Goal: Task Accomplishment & Management: Complete application form

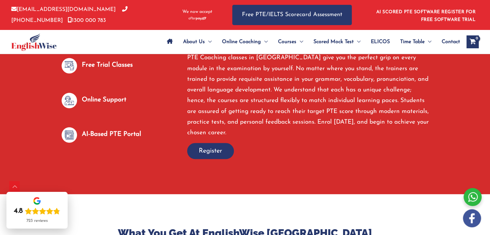
scroll to position [474, 0]
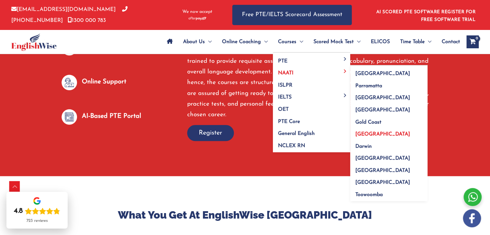
click at [363, 134] on span "[GEOGRAPHIC_DATA]" at bounding box center [383, 134] width 55 height 5
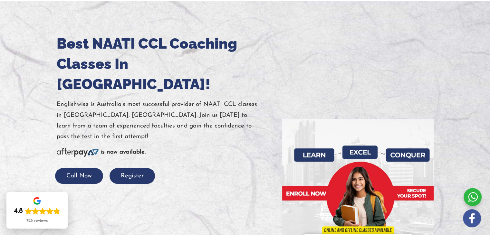
scroll to position [64, 0]
click at [135, 168] on button "Register" at bounding box center [132, 176] width 45 height 16
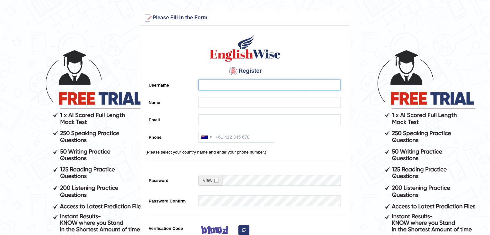
click at [222, 83] on input "Username" at bounding box center [270, 85] width 142 height 11
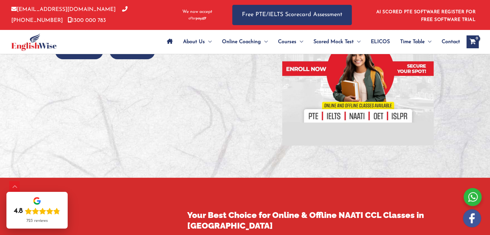
scroll to position [161, 0]
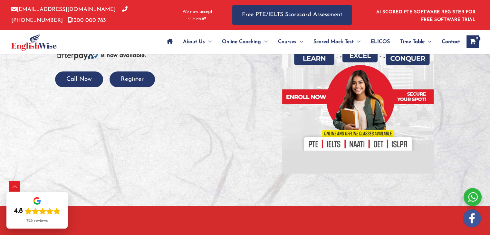
click at [314, 143] on img at bounding box center [358, 98] width 152 height 152
click at [450, 42] on span "Contact" at bounding box center [451, 42] width 18 height 23
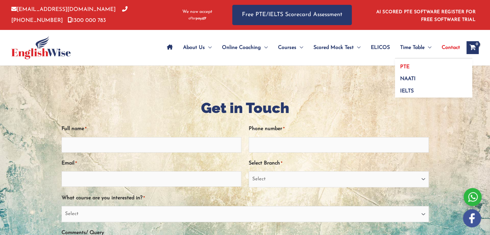
click at [406, 66] on span "PTE" at bounding box center [404, 66] width 9 height 5
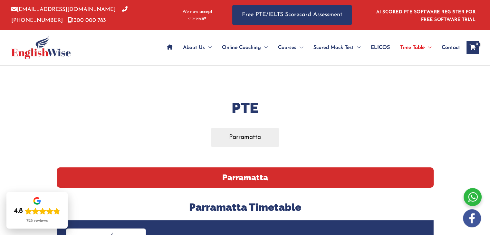
click at [457, 47] on span "Contact" at bounding box center [451, 47] width 18 height 23
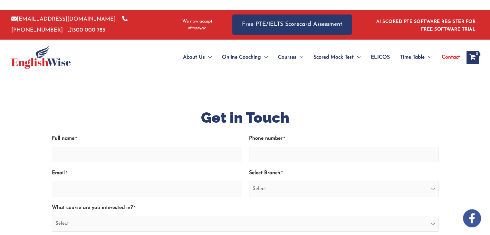
click at [143, 153] on div "Full name *" at bounding box center [147, 147] width 190 height 29
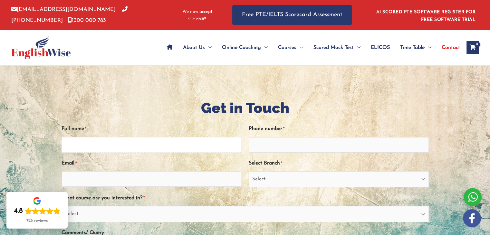
click at [147, 144] on input "Full name *" at bounding box center [152, 144] width 180 height 15
type input "Tsheten Wangchuk"
type input "0426604131"
type input "tsheten2012@gmail.com"
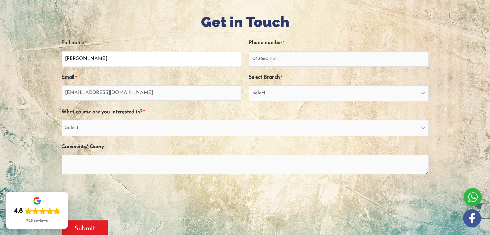
scroll to position [97, 0]
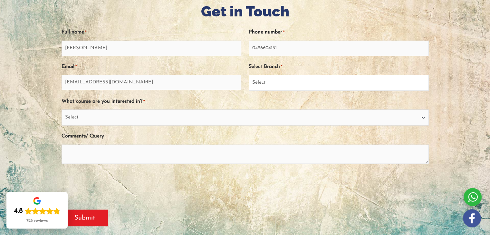
click at [418, 81] on select "Select Sydney City Center Sydney Parramatta EnglishWise Global Brisbane Gold Co…" at bounding box center [339, 83] width 180 height 16
select select "Western Australia"
click at [249, 75] on select "Select Sydney City Center Sydney Parramatta EnglishWise Global Brisbane Gold Co…" at bounding box center [339, 83] width 180 height 16
click at [122, 118] on select "Select PTE NAATI IELTS OET General English" at bounding box center [246, 118] width 368 height 16
select select "PTE"
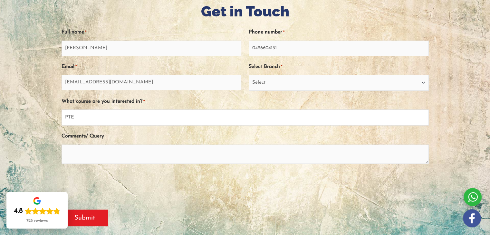
click at [62, 110] on select "Select PTE NAATI IELTS OET General English" at bounding box center [246, 118] width 368 height 16
click at [92, 154] on textarea "Comments/ Query" at bounding box center [246, 154] width 368 height 19
click at [140, 153] on textarea "would love to take classes. can u shre some details please" at bounding box center [246, 154] width 368 height 19
type textarea "would love to take classes. can u share some details please"
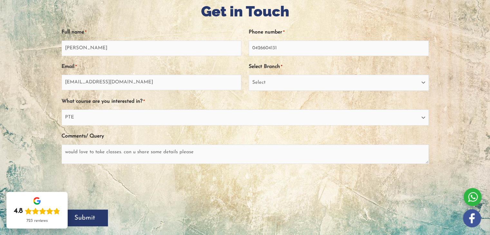
click at [90, 218] on input "Submit" at bounding box center [85, 218] width 46 height 17
